Goal: Communication & Community: Answer question/provide support

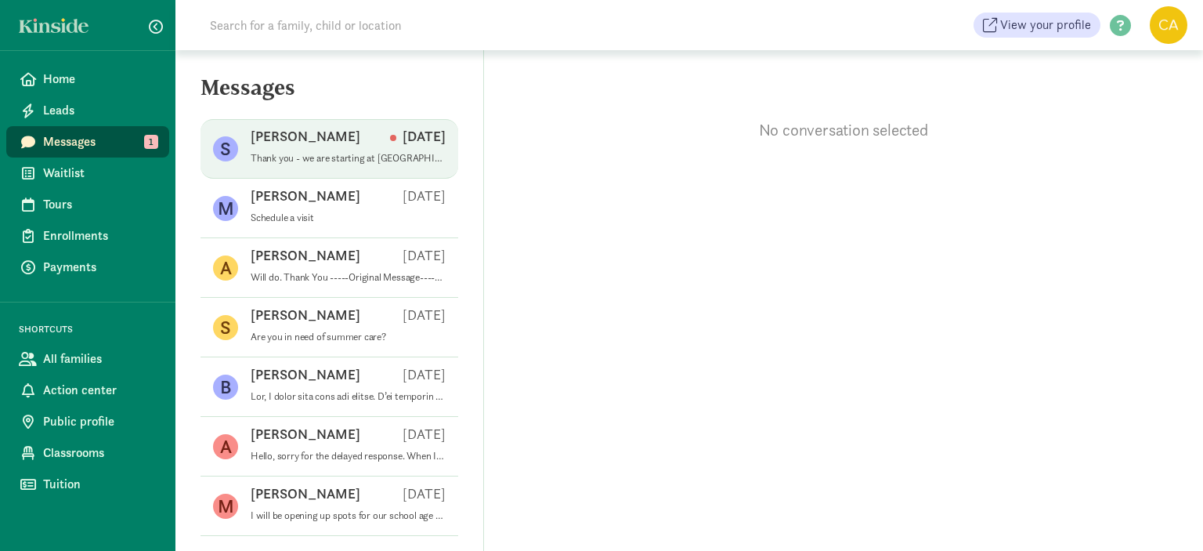
click at [295, 157] on p "Thank you - we are starting at [GEOGRAPHIC_DATA][DEMOGRAPHIC_DATA] [DATE]! You …" at bounding box center [348, 158] width 195 height 13
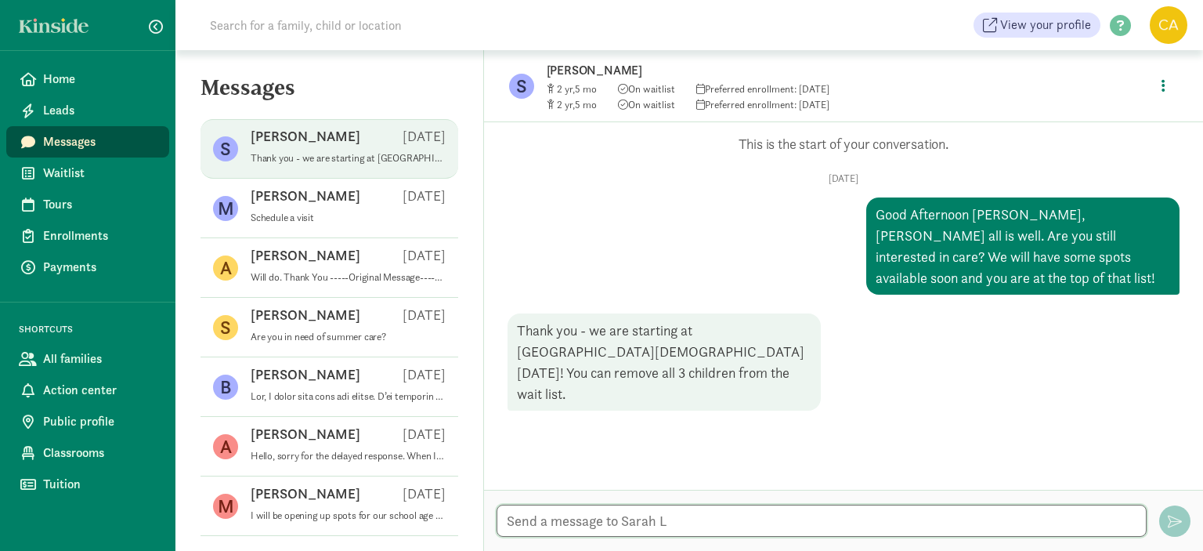
click at [742, 516] on textarea at bounding box center [821, 520] width 650 height 32
type textarea "t"
type textarea "Thank you for your reply. I hope it's the perfect fit for your family. Have a b…"
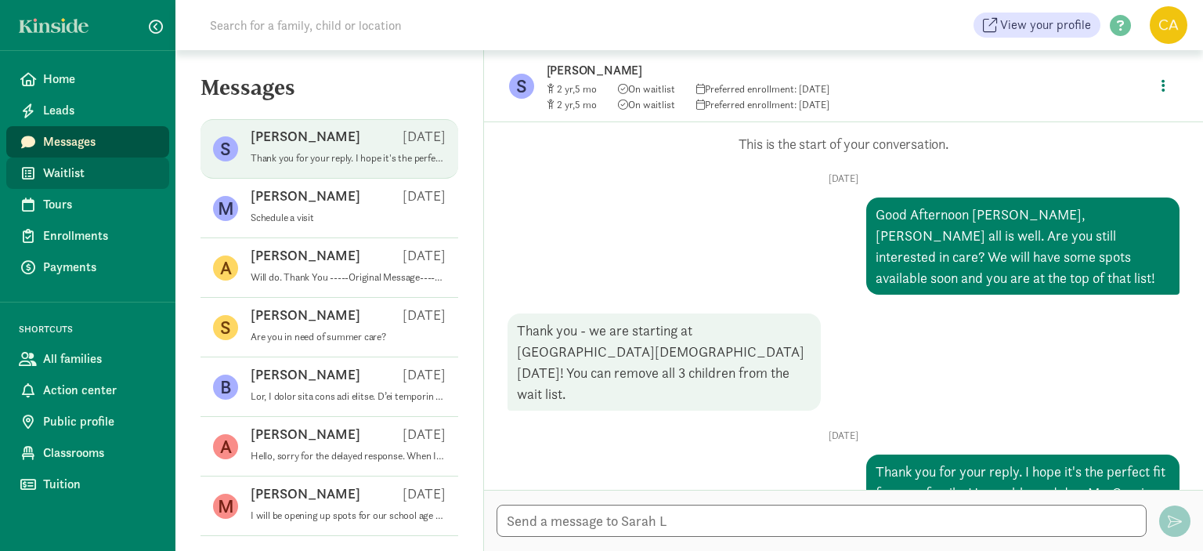
click at [61, 175] on span "Waitlist" at bounding box center [100, 173] width 114 height 19
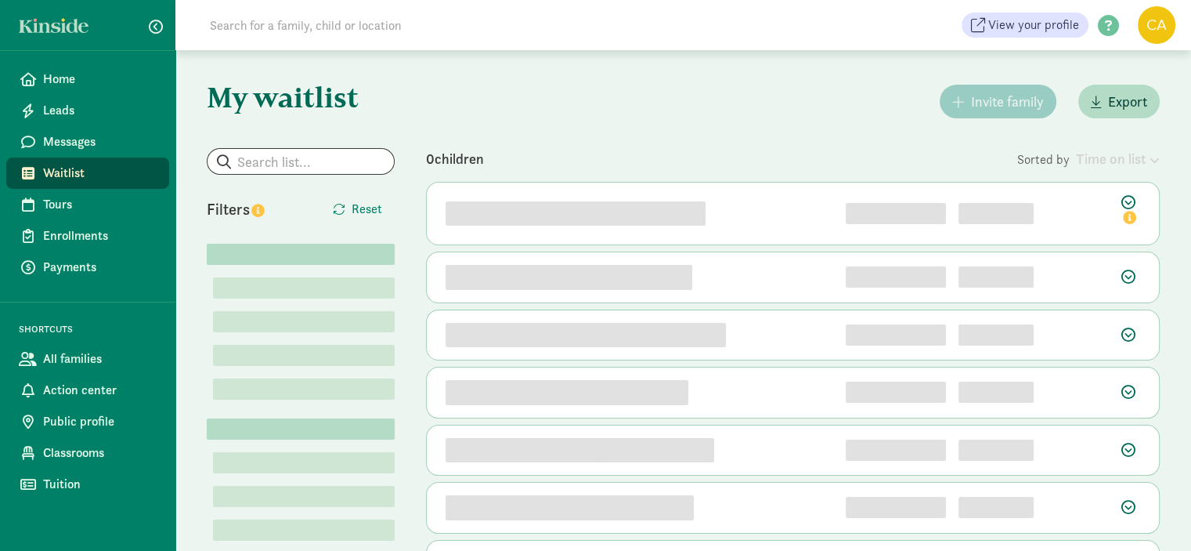
click at [348, 24] on input at bounding box center [419, 24] width 439 height 31
type input "[PERSON_NAME]"
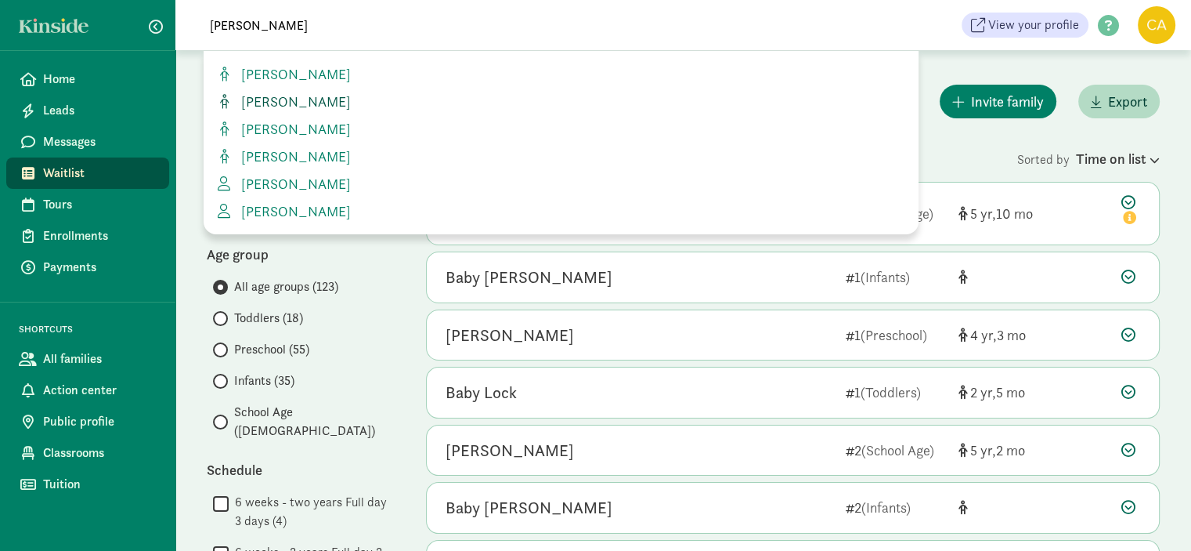
click at [285, 97] on span "[PERSON_NAME]" at bounding box center [293, 101] width 116 height 18
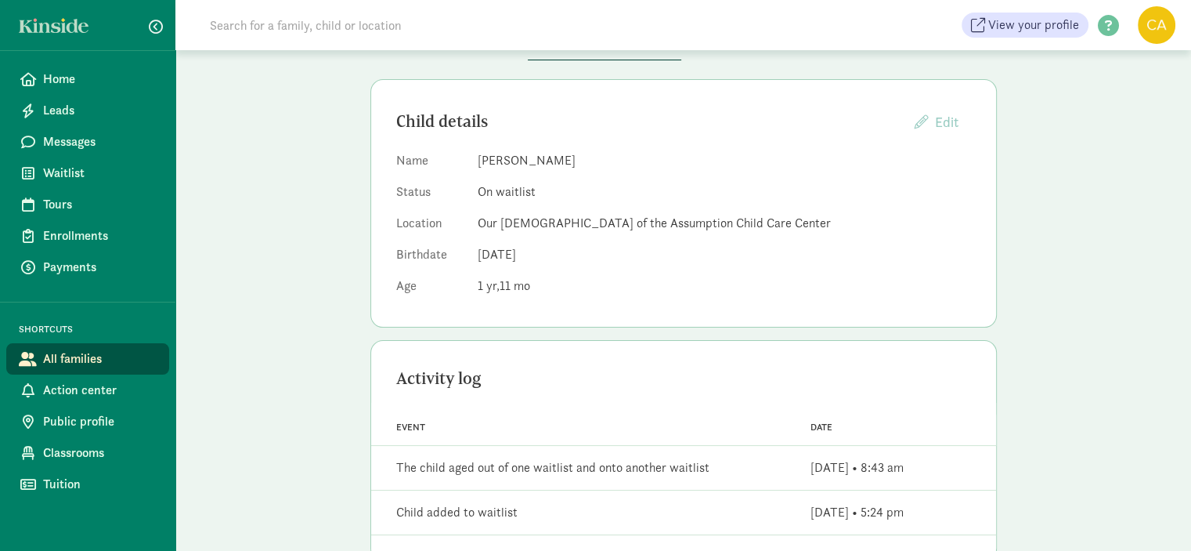
scroll to position [157, 0]
